Goal: Obtain resource: Obtain resource

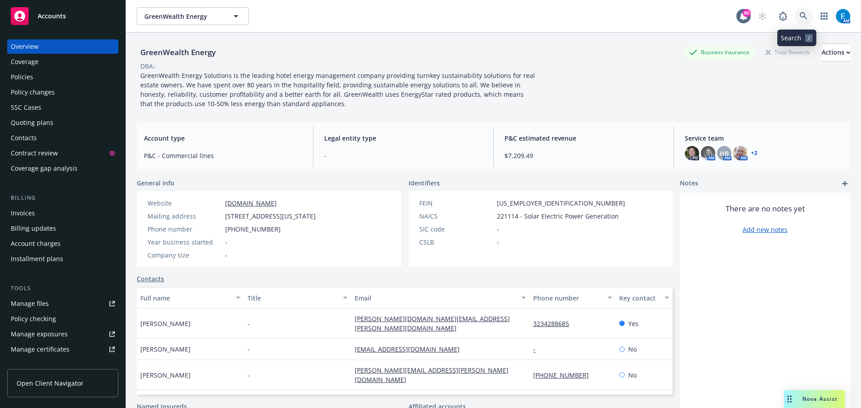
click at [799, 17] on icon at bounding box center [803, 16] width 8 height 8
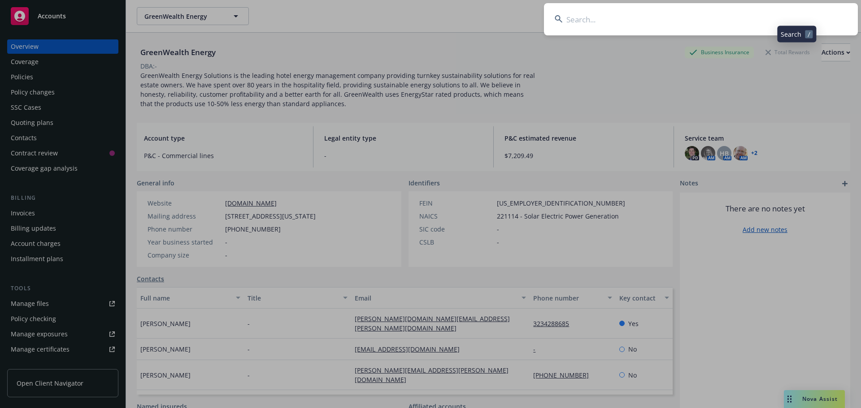
click at [788, 17] on input at bounding box center [701, 19] width 314 height 32
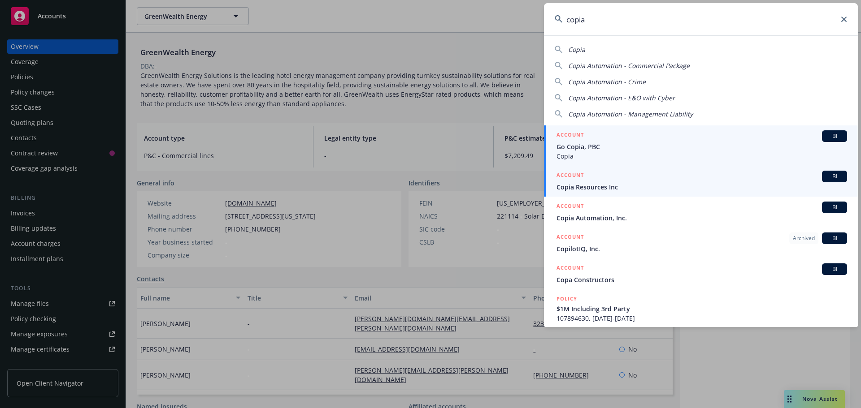
type input "copia"
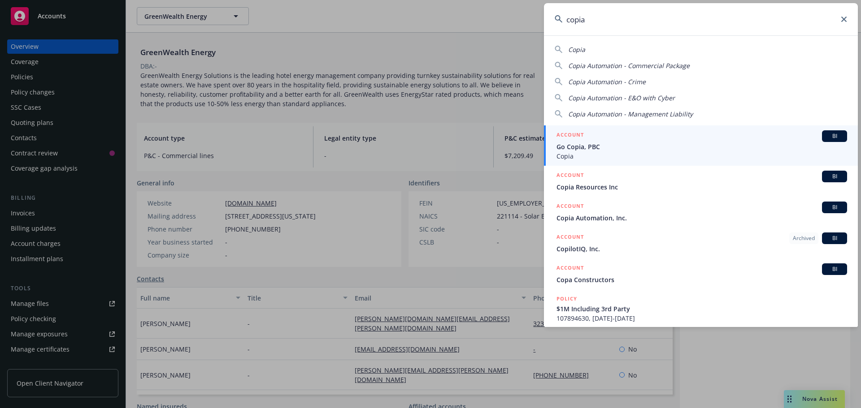
click at [589, 187] on span "Copia Resources Inc" at bounding box center [701, 186] width 291 height 9
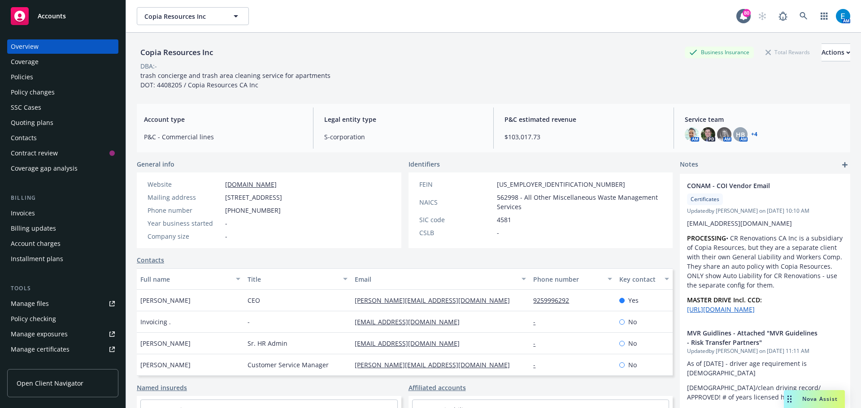
click at [26, 304] on div "Manage files" at bounding box center [30, 304] width 38 height 14
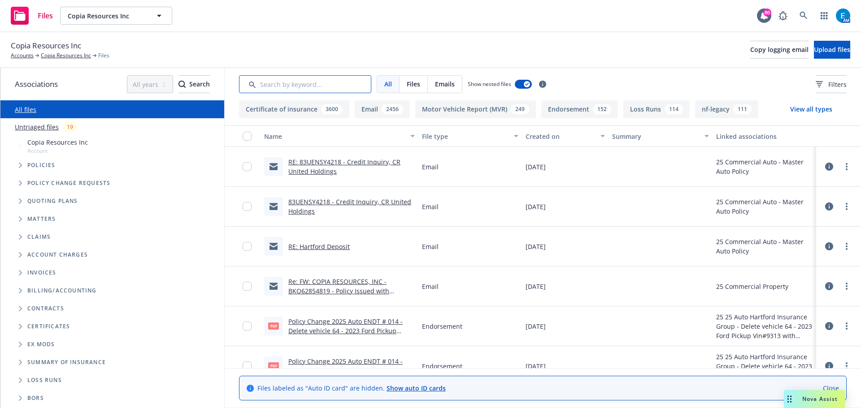
click at [270, 86] on input "Search by keyword..." at bounding box center [305, 84] width 132 height 18
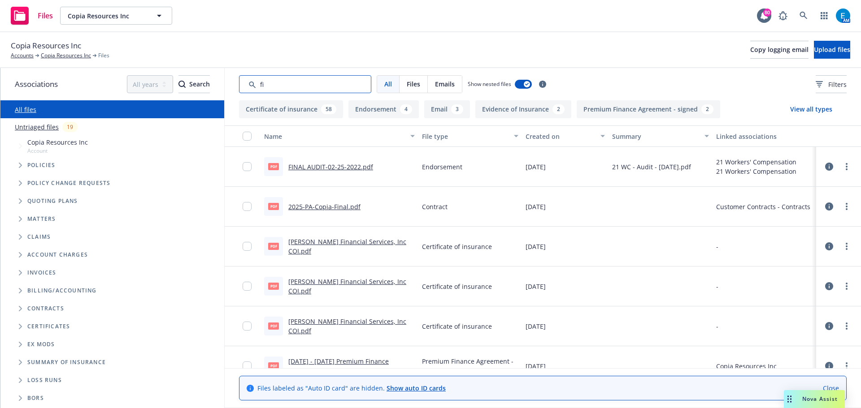
type input "f"
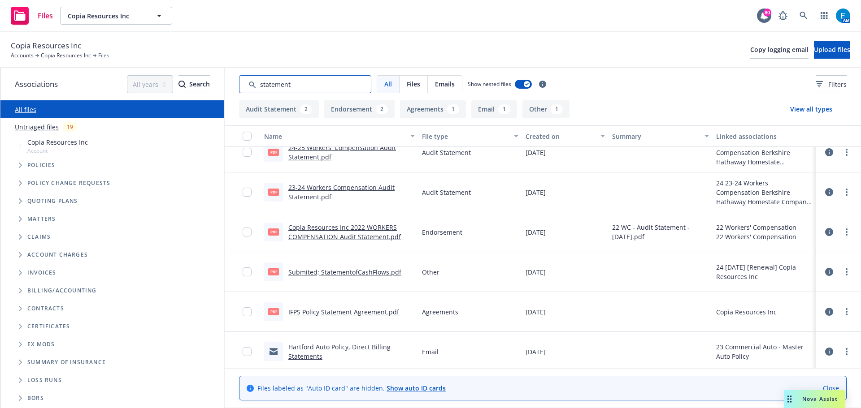
scroll to position [58, 0]
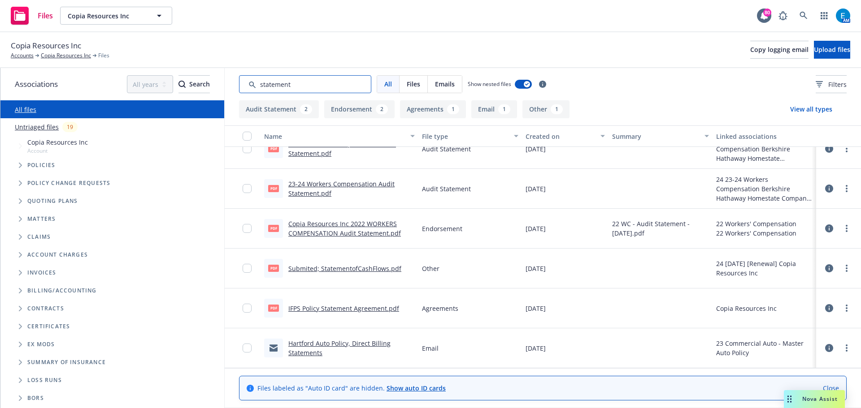
type input "statement"
click at [337, 270] on link "Submited; StatementofCashFlows.pdf" at bounding box center [344, 269] width 113 height 9
